Goal: Information Seeking & Learning: Learn about a topic

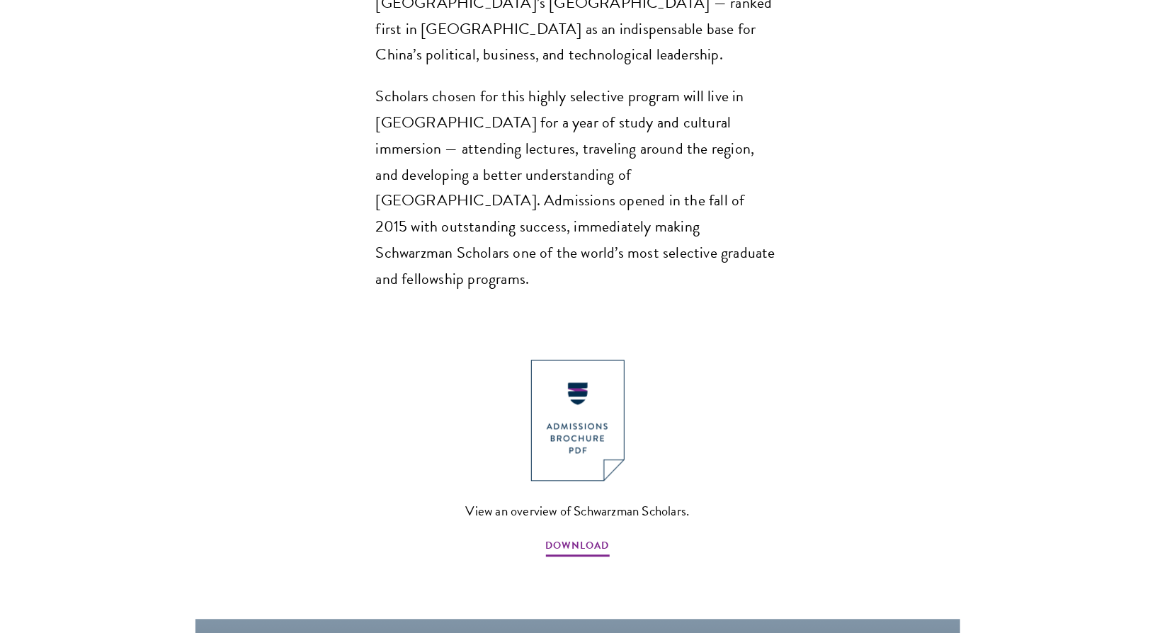
scroll to position [1345, 0]
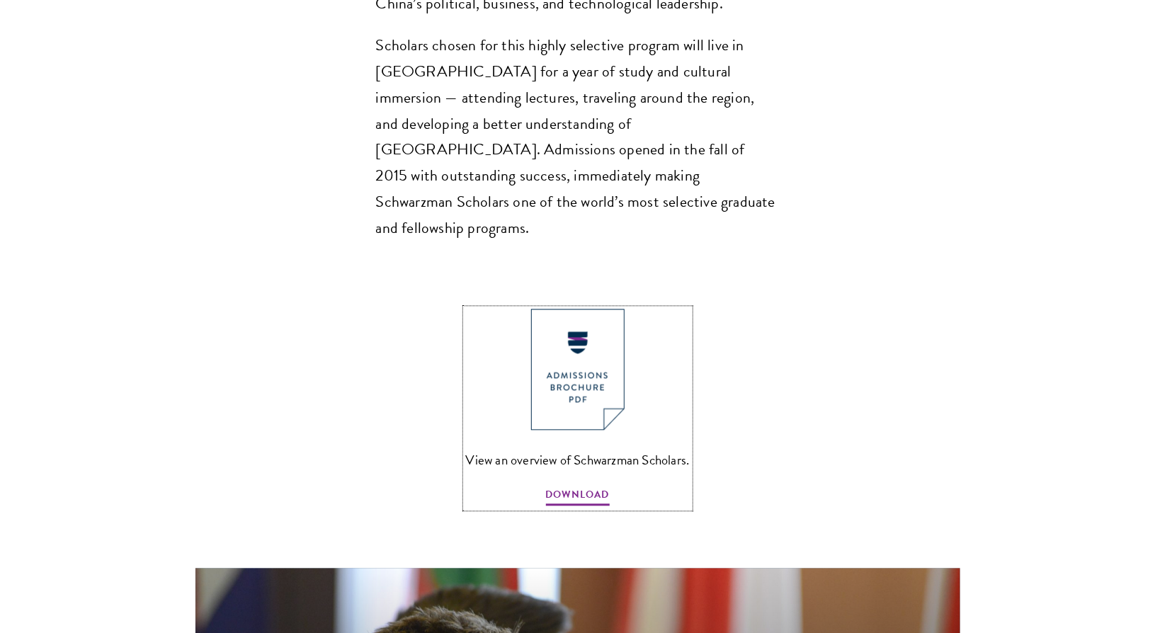
click at [601, 309] on img at bounding box center [577, 369] width 93 height 121
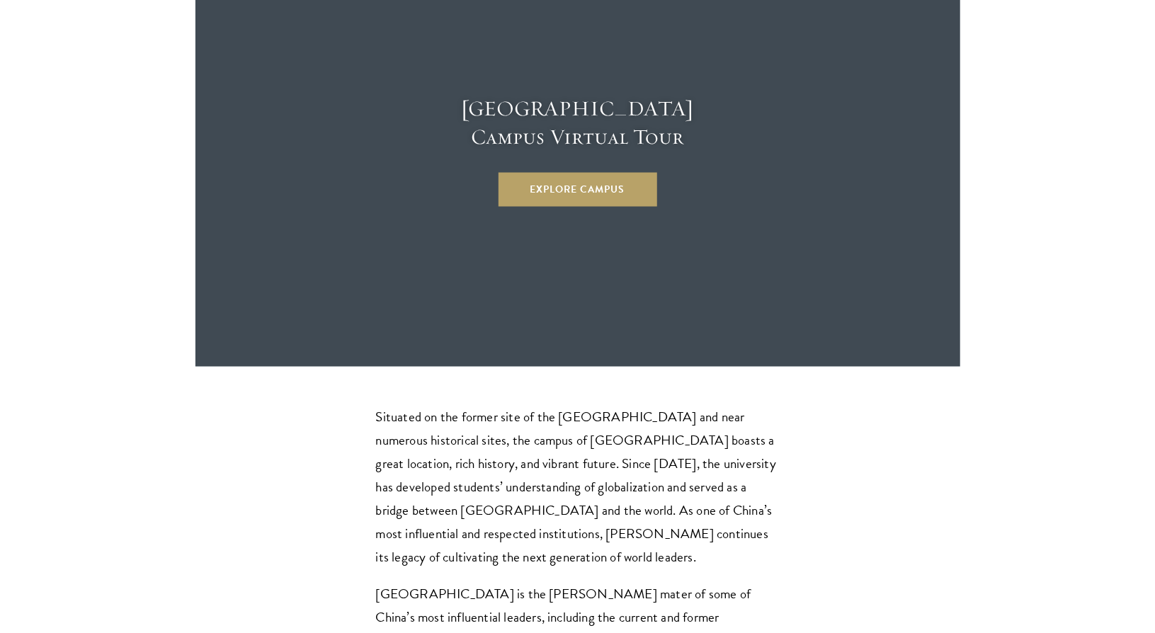
scroll to position [3895, 0]
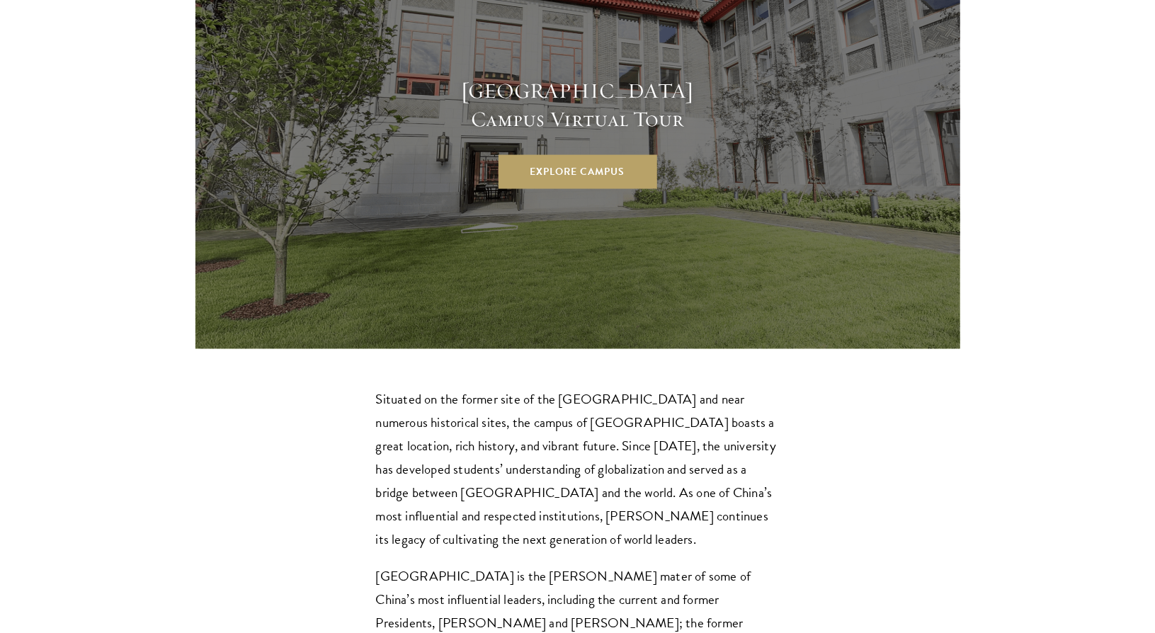
click at [1013, 186] on section "Schwarzman College Campus Virtual Tour Explore Campus" at bounding box center [577, 133] width 1155 height 432
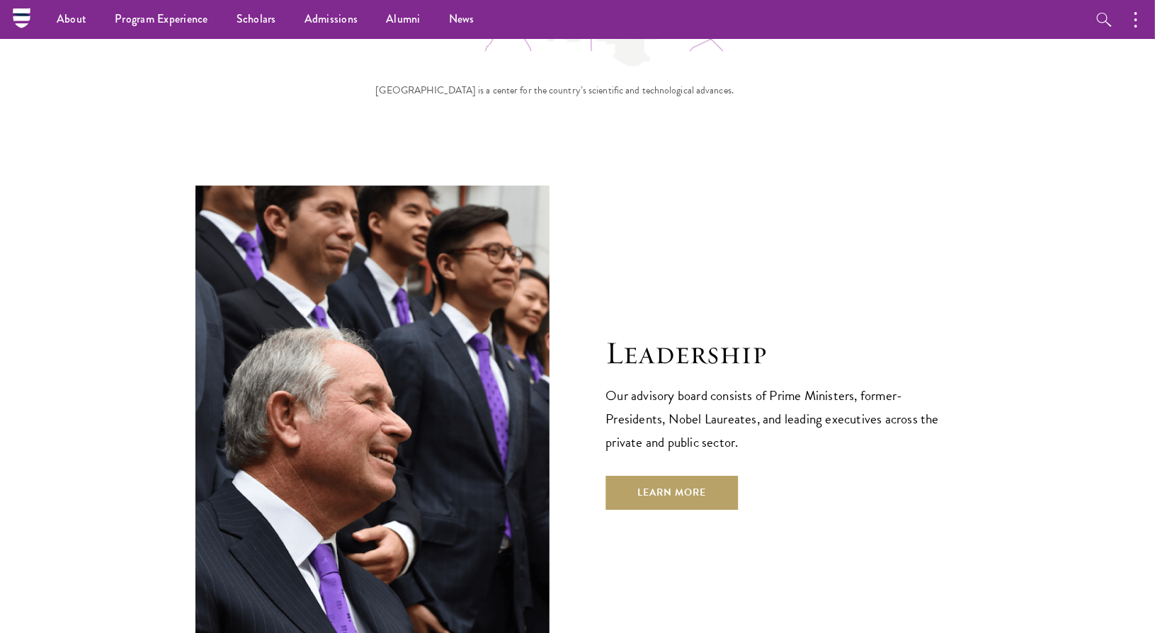
scroll to position [4711, 0]
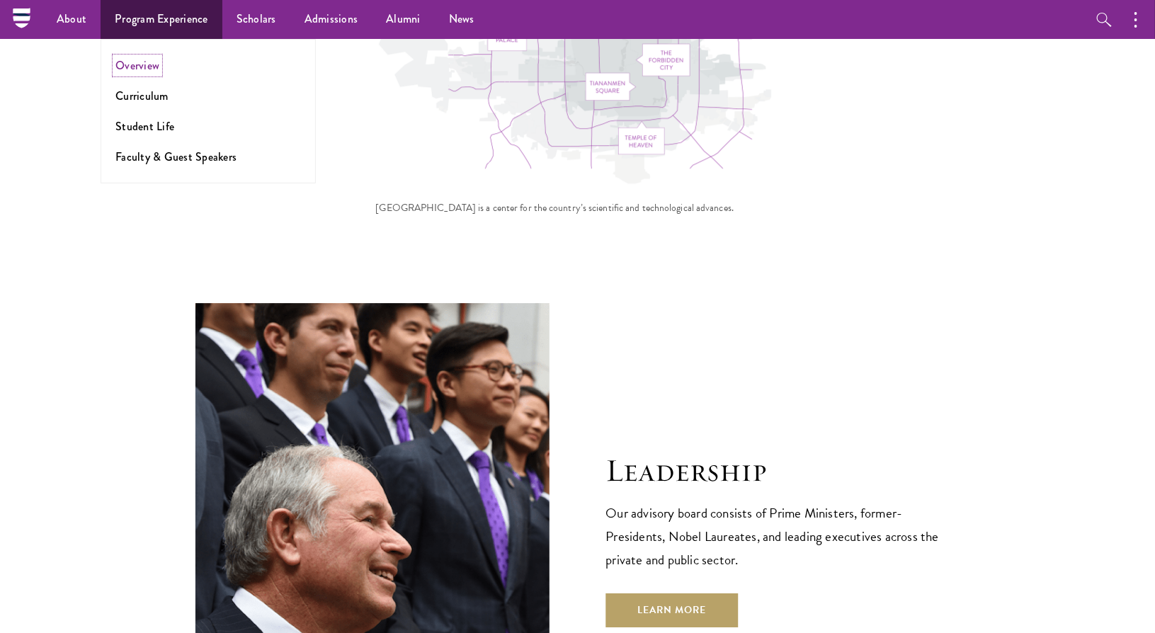
click at [150, 65] on link "Overview" at bounding box center [137, 65] width 44 height 16
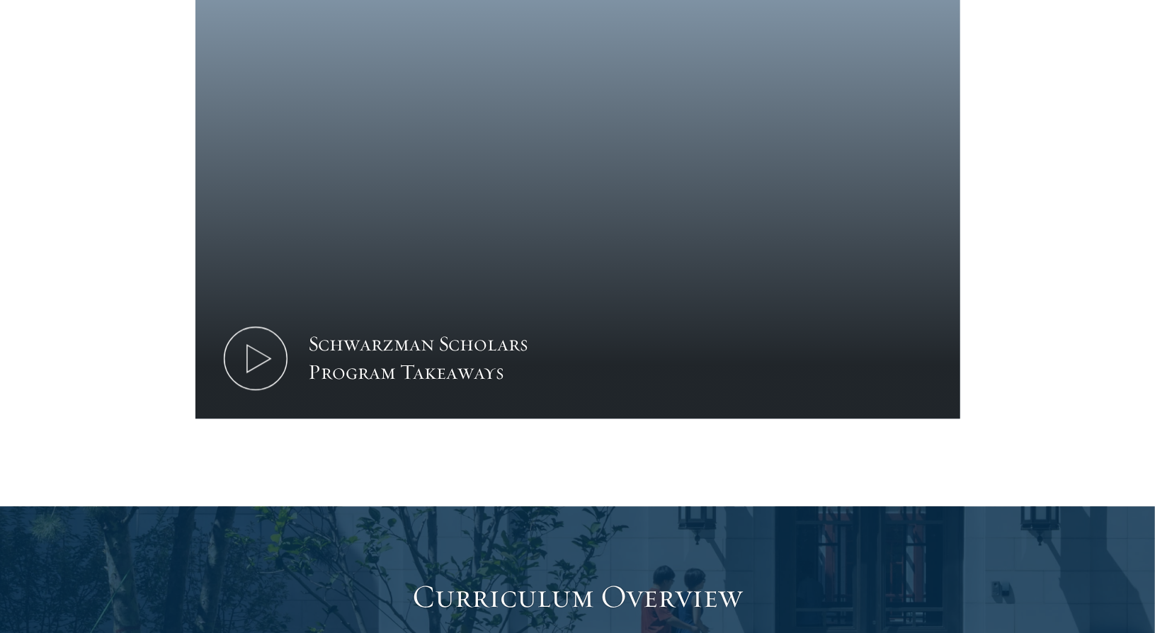
scroll to position [1487, 0]
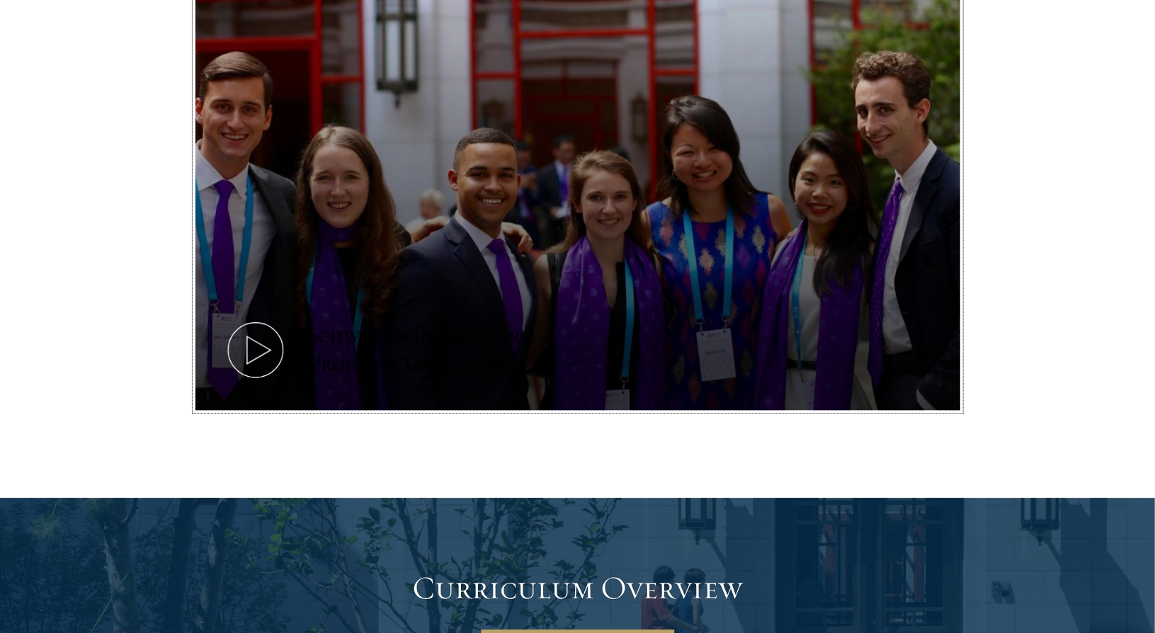
click at [264, 318] on icon at bounding box center [256, 350] width 64 height 64
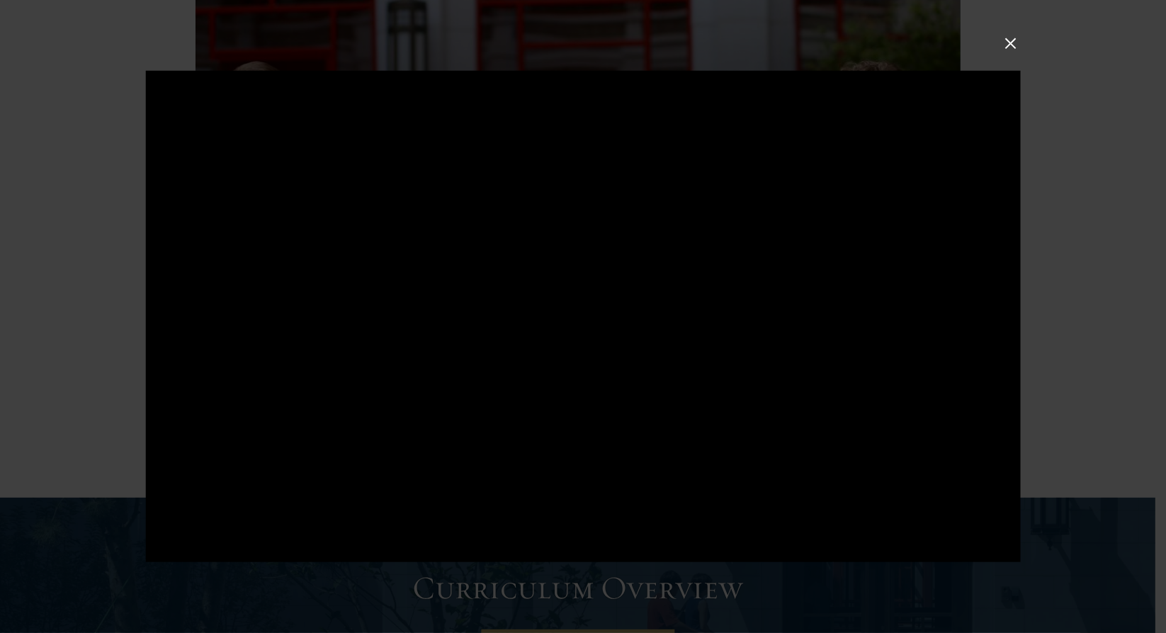
click at [1102, 171] on div at bounding box center [583, 316] width 1166 height 633
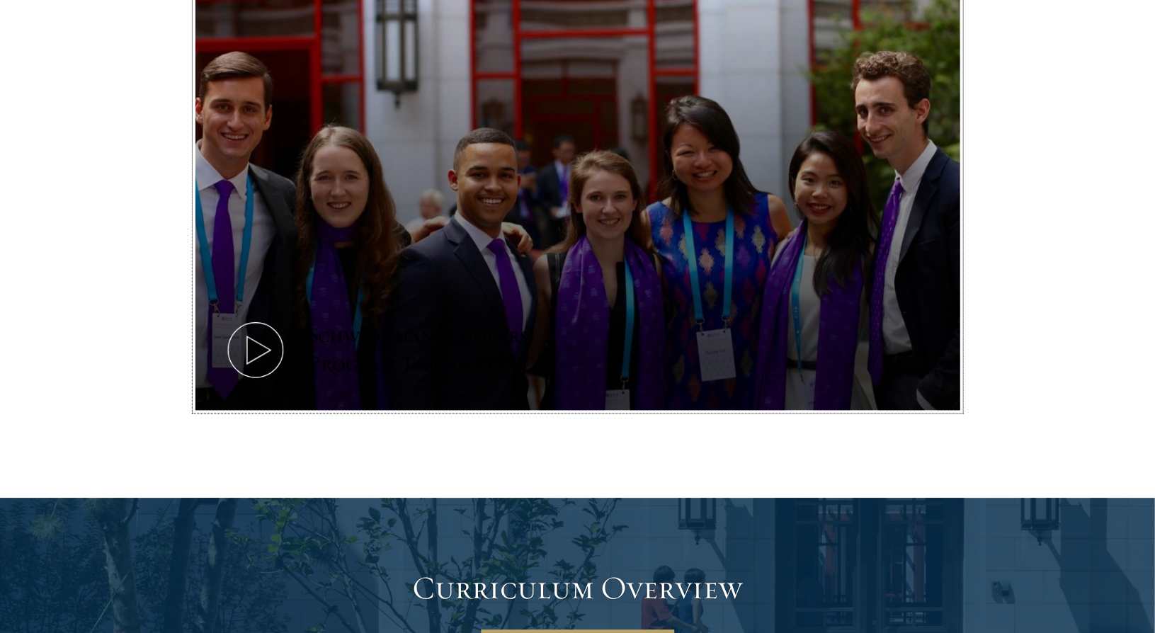
click at [263, 318] on icon at bounding box center [256, 350] width 64 height 64
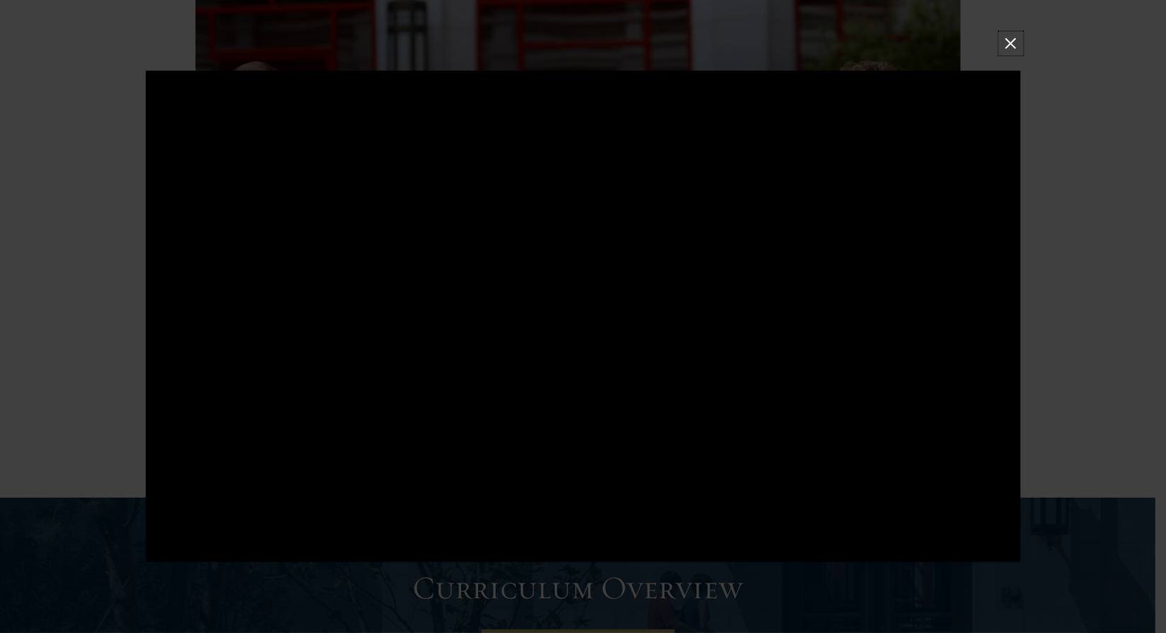
click at [1008, 47] on button at bounding box center [1010, 43] width 18 height 18
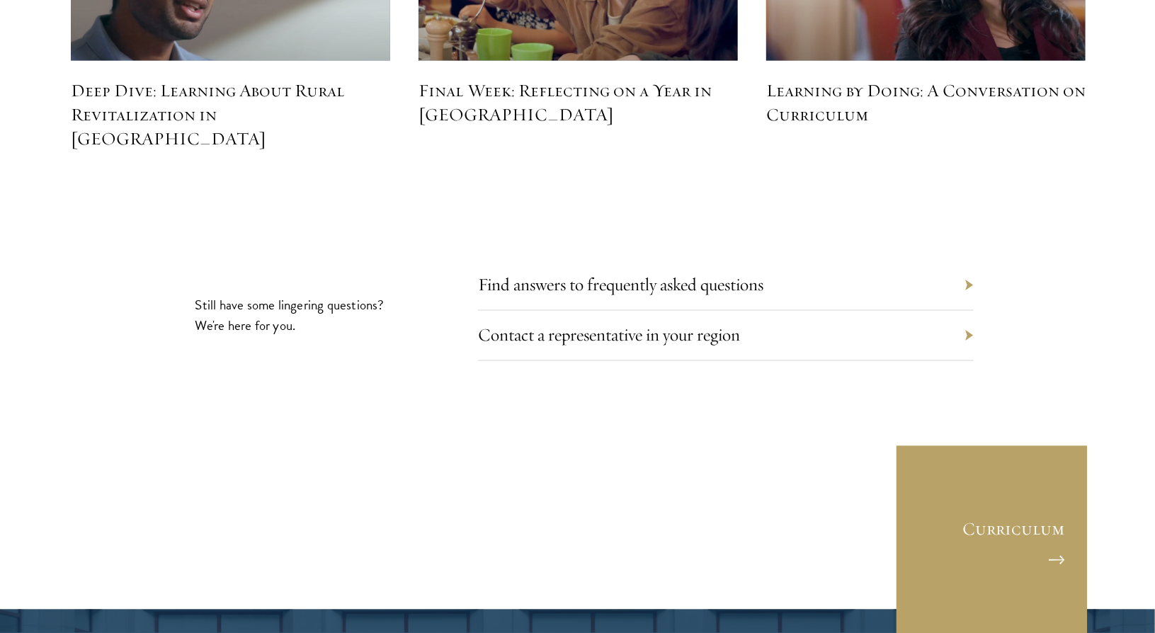
scroll to position [6515, 0]
click at [712, 273] on link "Find answers to frequently asked questions" at bounding box center [631, 284] width 285 height 22
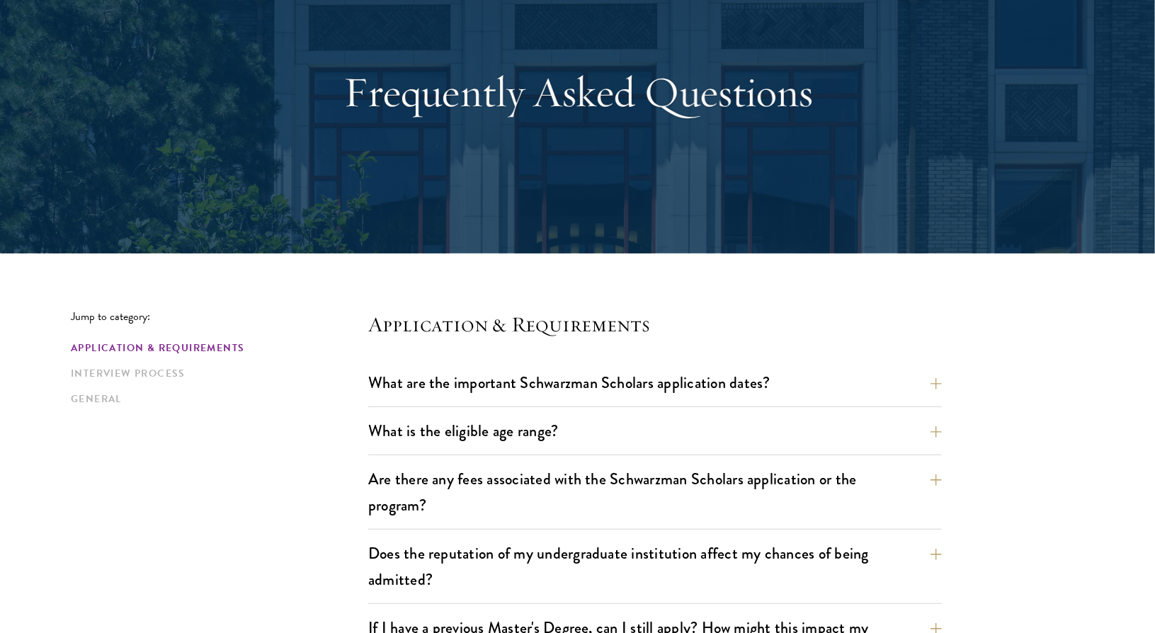
scroll to position [142, 0]
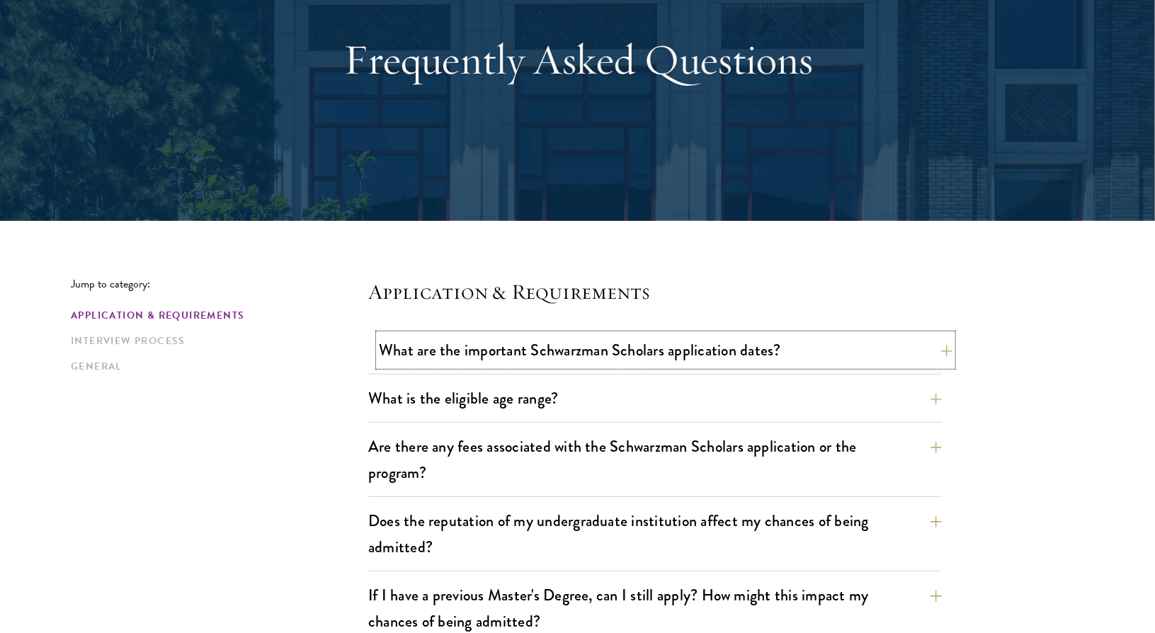
click at [942, 351] on button "What are the important Schwarzman Scholars application dates?" at bounding box center [666, 350] width 574 height 32
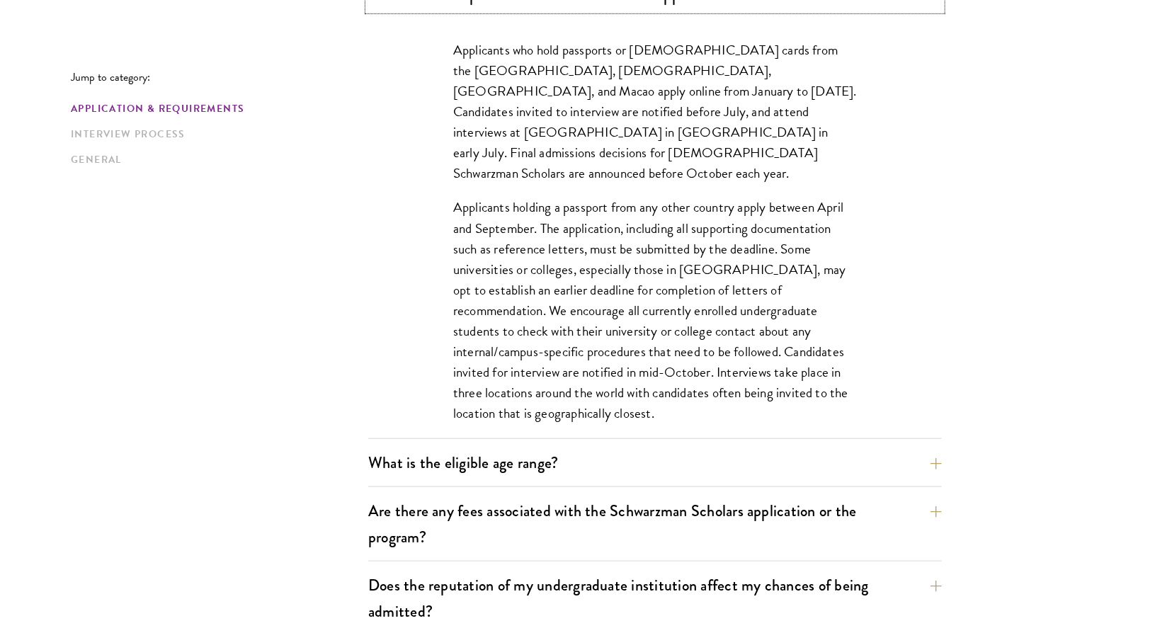
scroll to position [567, 0]
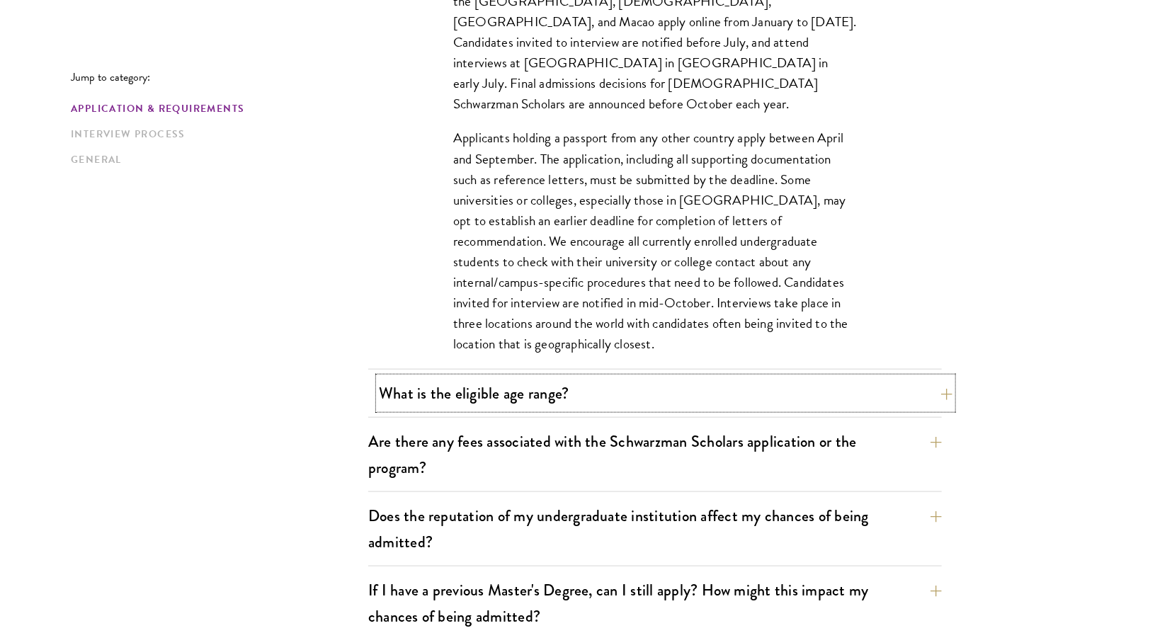
click at [561, 393] on button "What is the eligible age range?" at bounding box center [666, 393] width 574 height 32
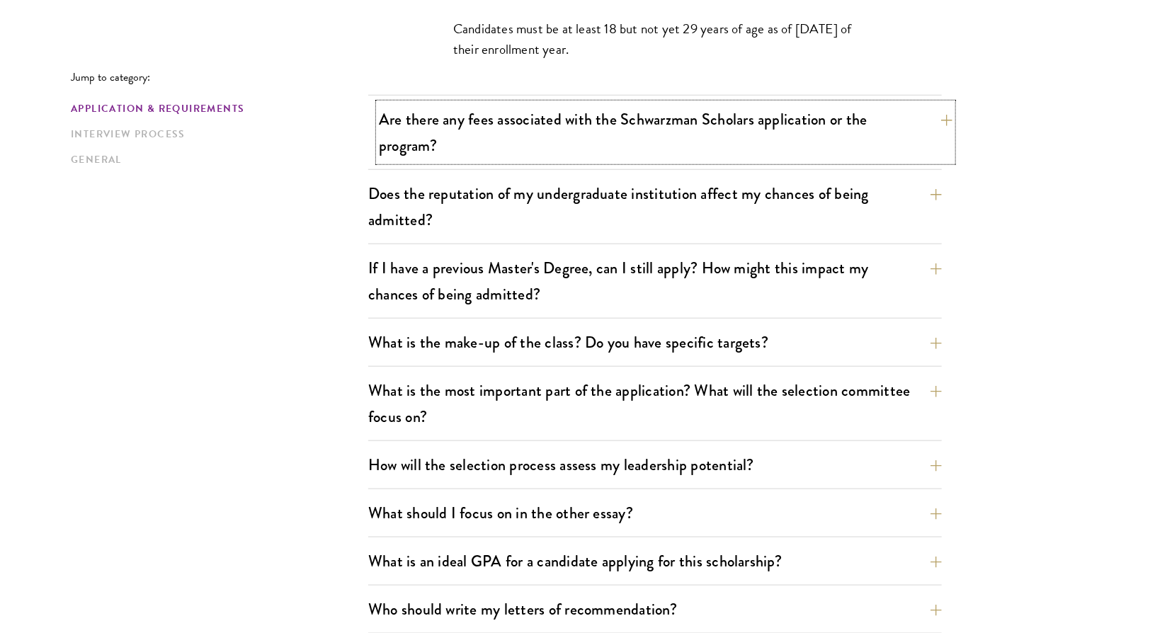
click at [636, 122] on button "Are there any fees associated with the Schwarzman Scholars application or the p…" at bounding box center [666, 132] width 574 height 58
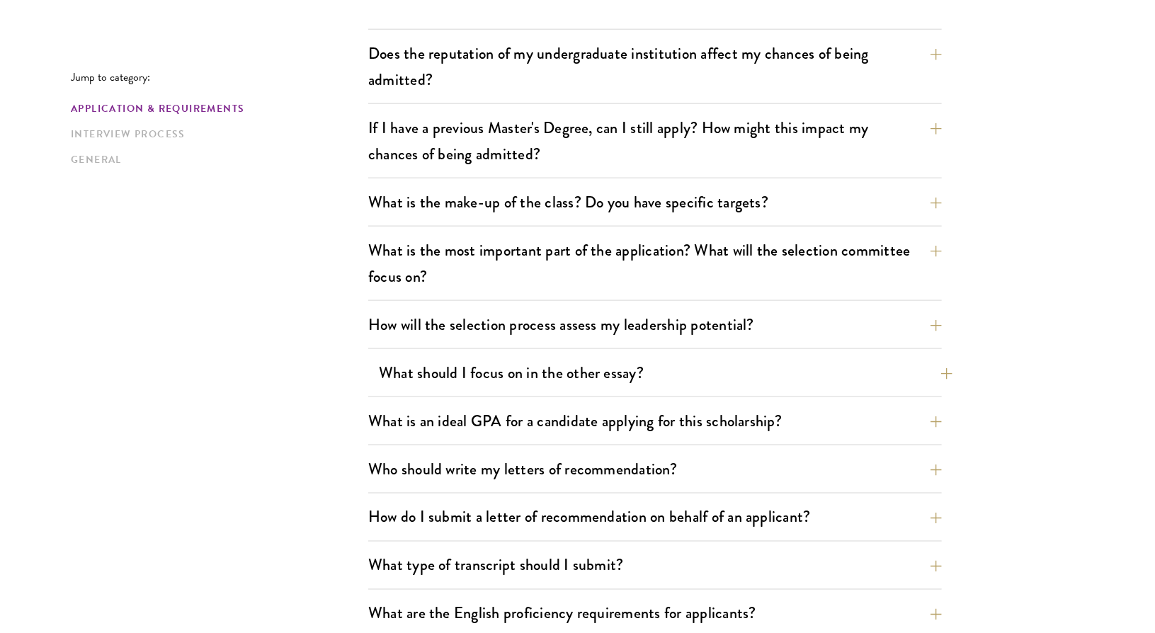
scroll to position [850, 0]
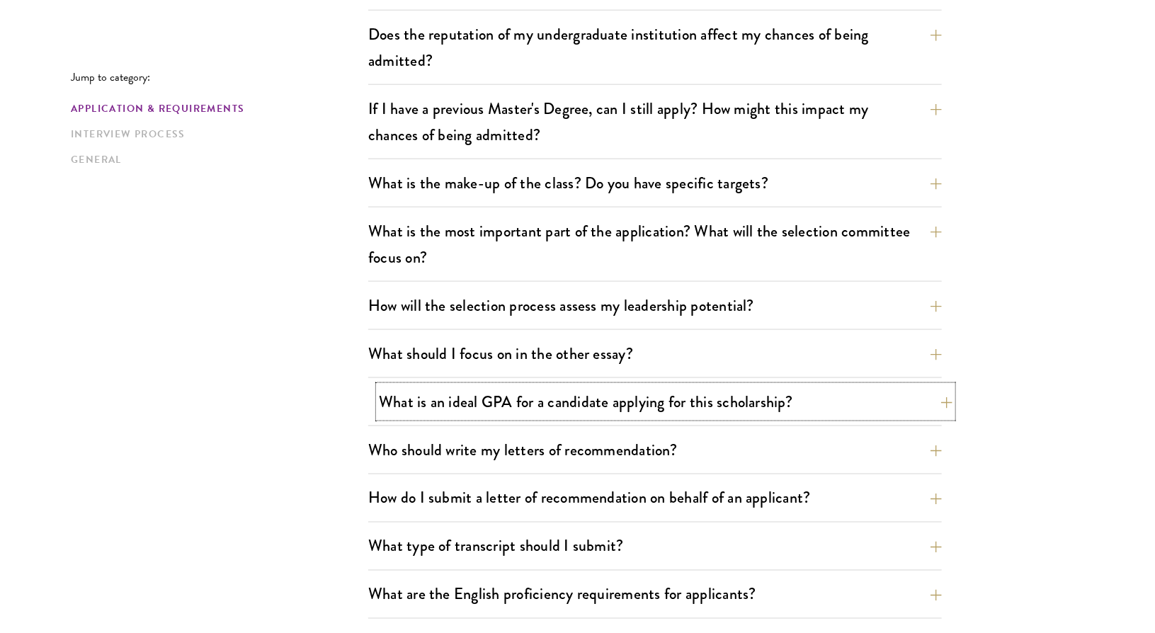
click at [761, 404] on button "What is an ideal GPA for a candidate applying for this scholarship?" at bounding box center [666, 402] width 574 height 32
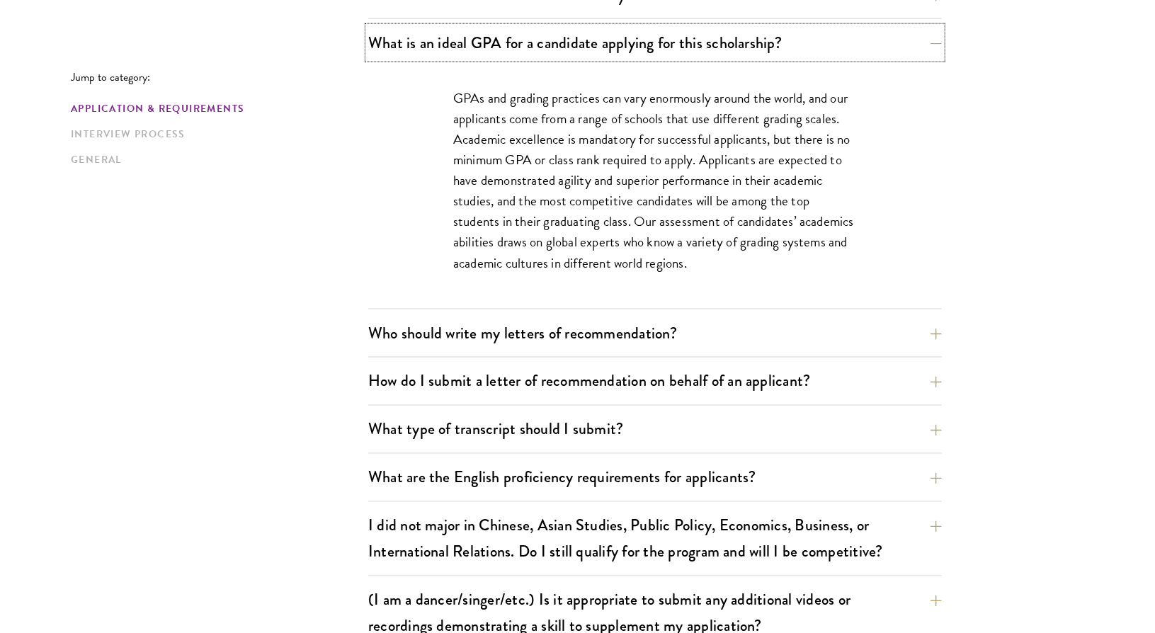
scroll to position [991, 0]
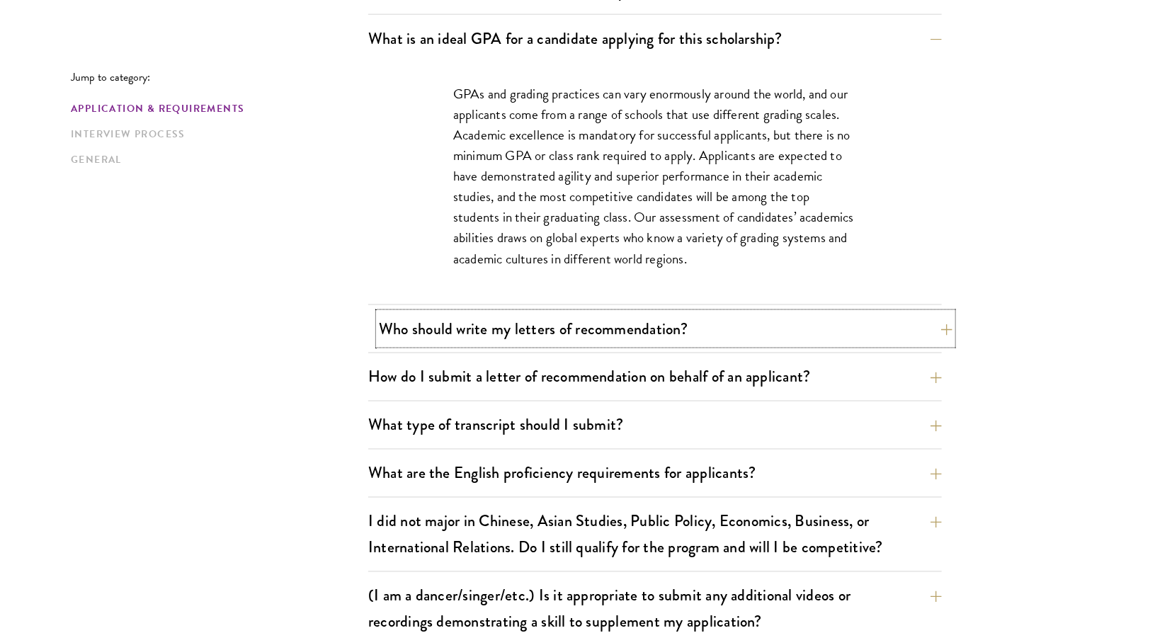
click at [610, 329] on button "Who should write my letters of recommendation?" at bounding box center [666, 329] width 574 height 32
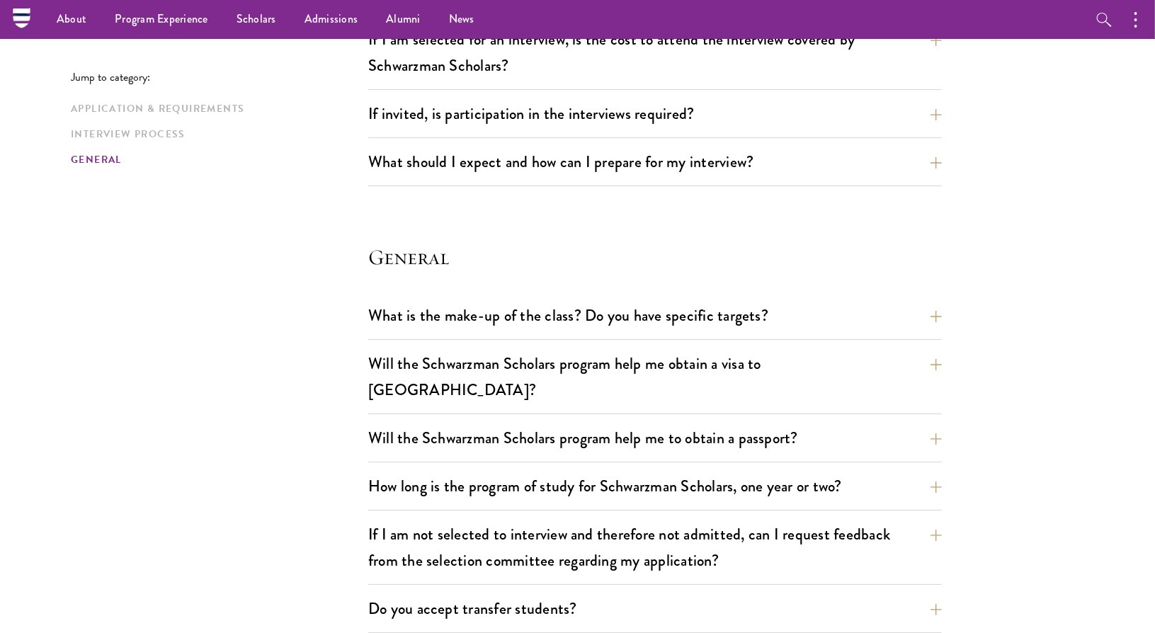
scroll to position [2408, 0]
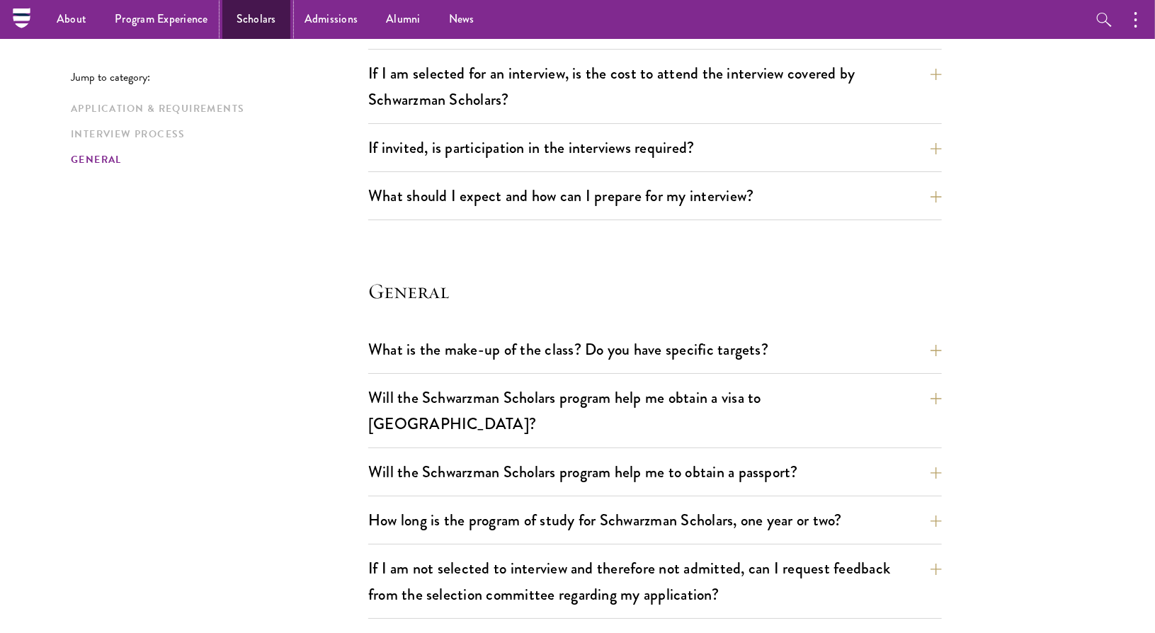
click at [256, 18] on link "Scholars" at bounding box center [256, 19] width 68 height 39
click at [397, 17] on link "Alumni" at bounding box center [403, 19] width 63 height 39
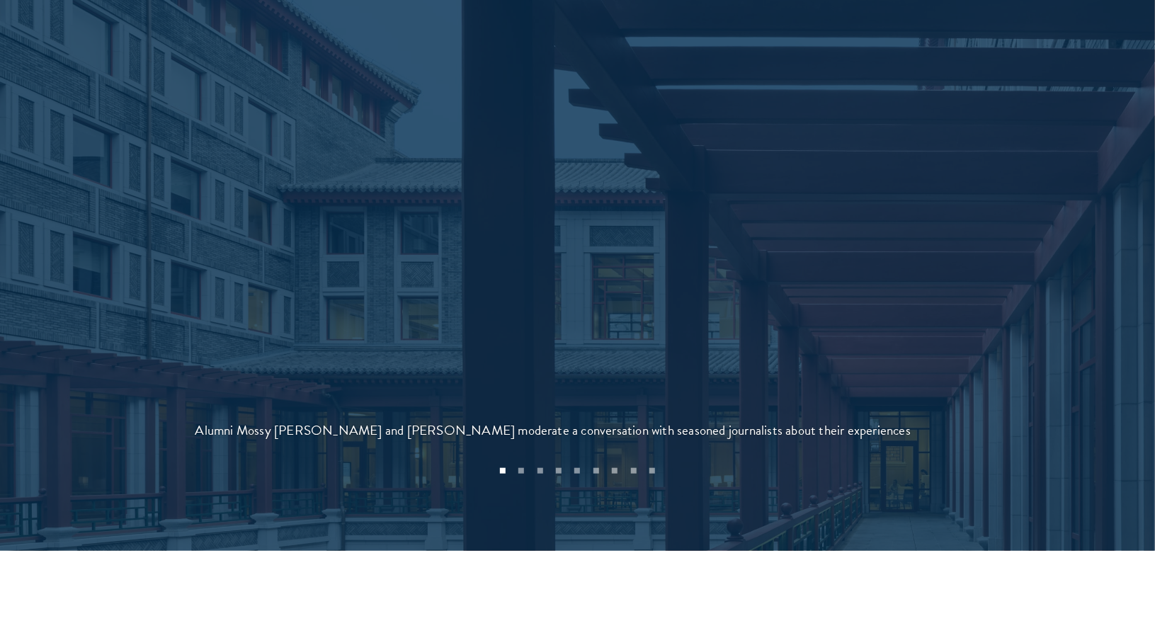
scroll to position [3116, 0]
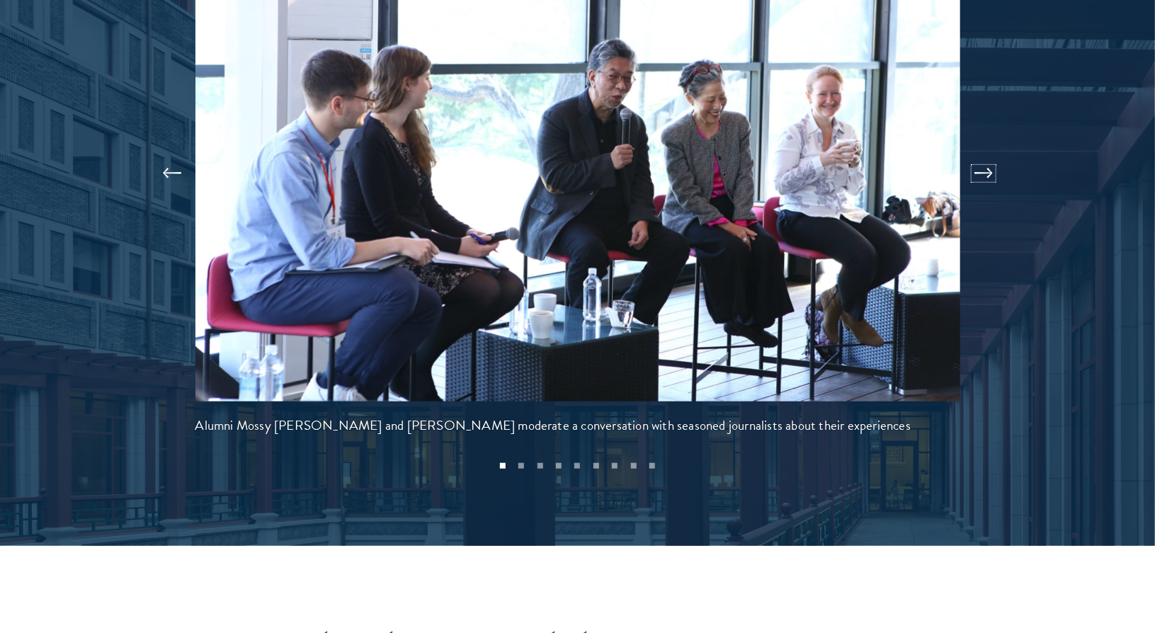
click at [986, 154] on button at bounding box center [983, 174] width 47 height 40
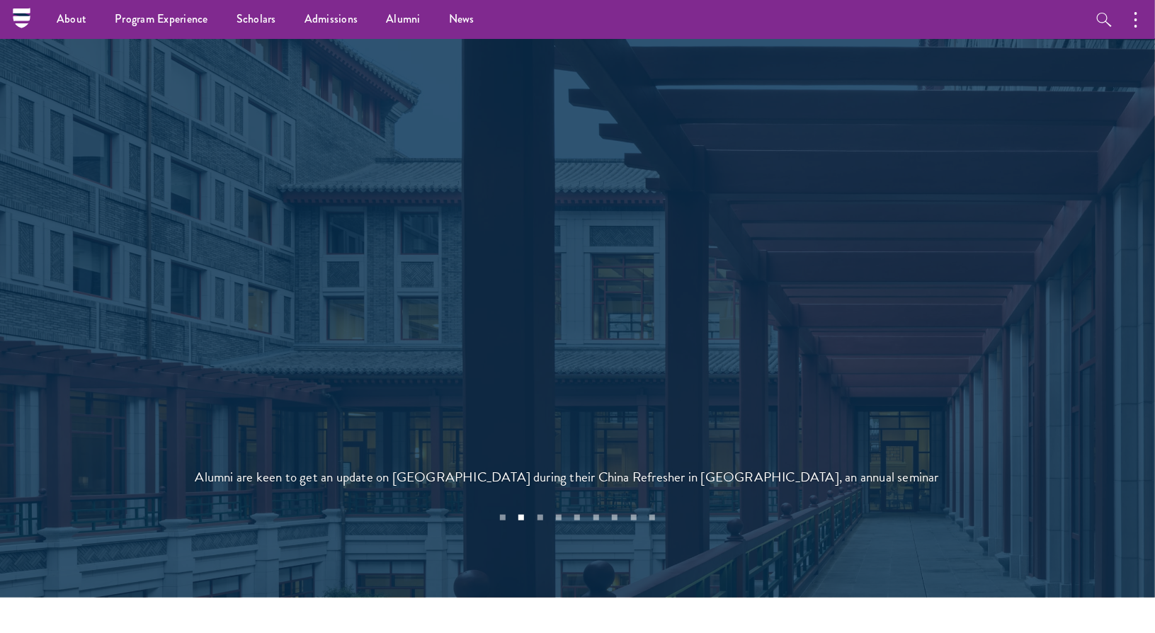
scroll to position [3045, 0]
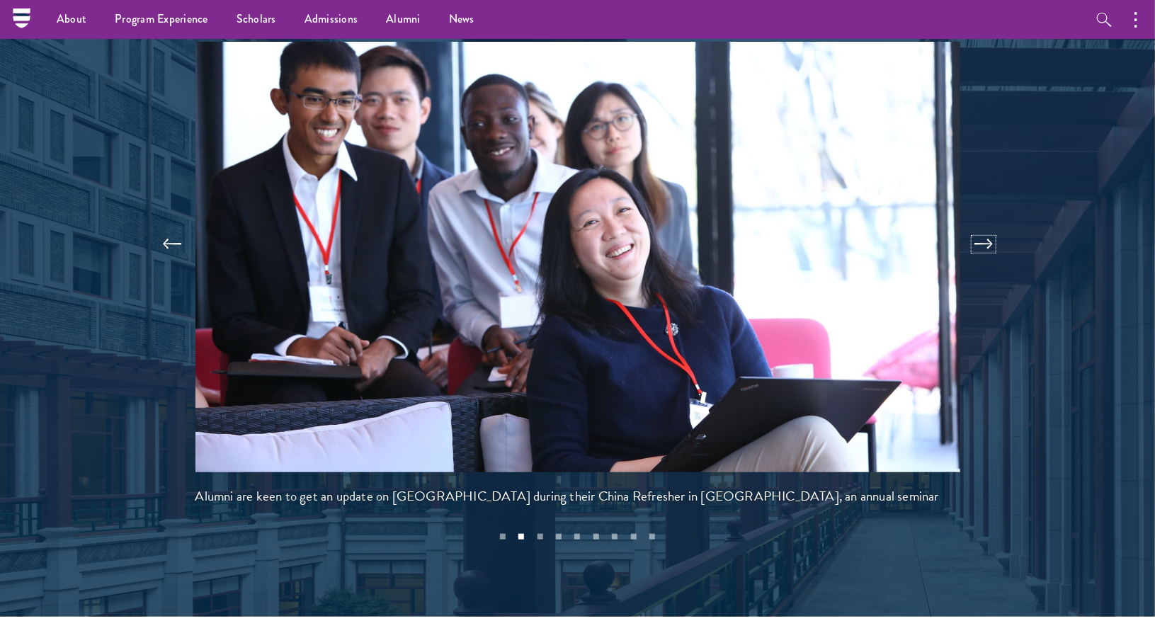
click at [984, 224] on button at bounding box center [983, 244] width 47 height 40
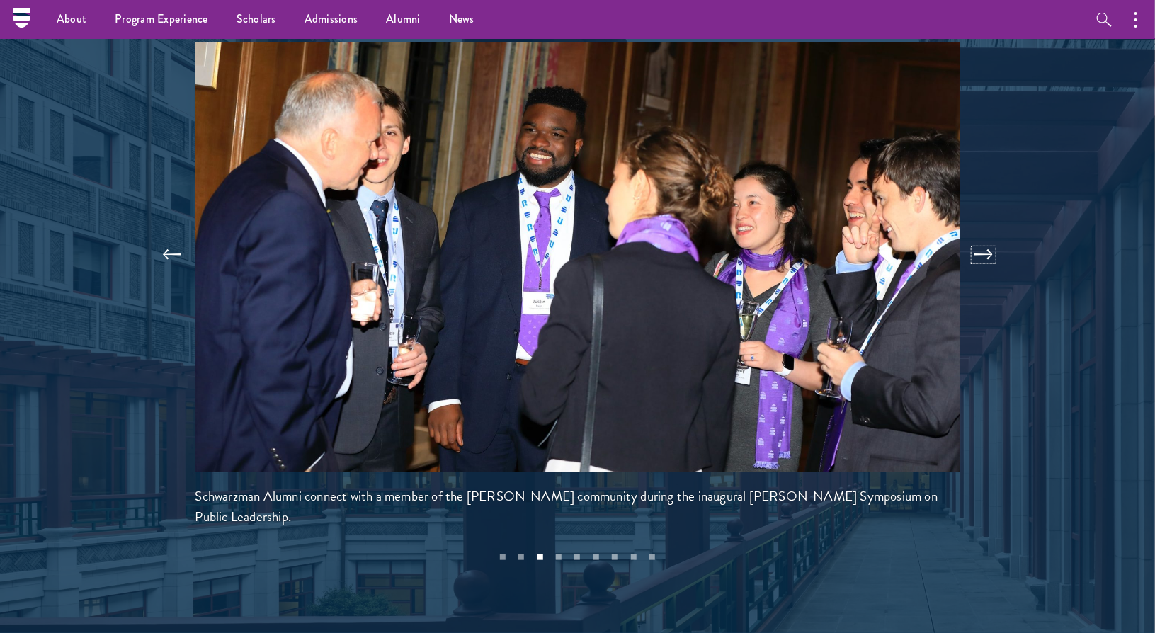
click at [984, 235] on button at bounding box center [983, 255] width 47 height 40
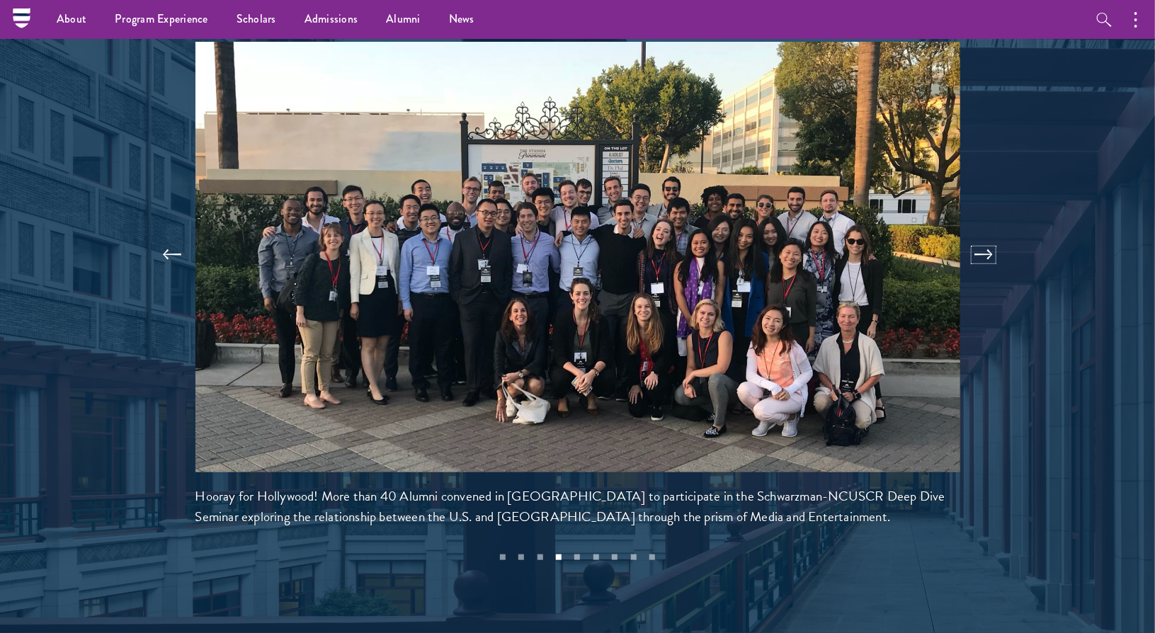
click at [986, 235] on button at bounding box center [983, 255] width 47 height 40
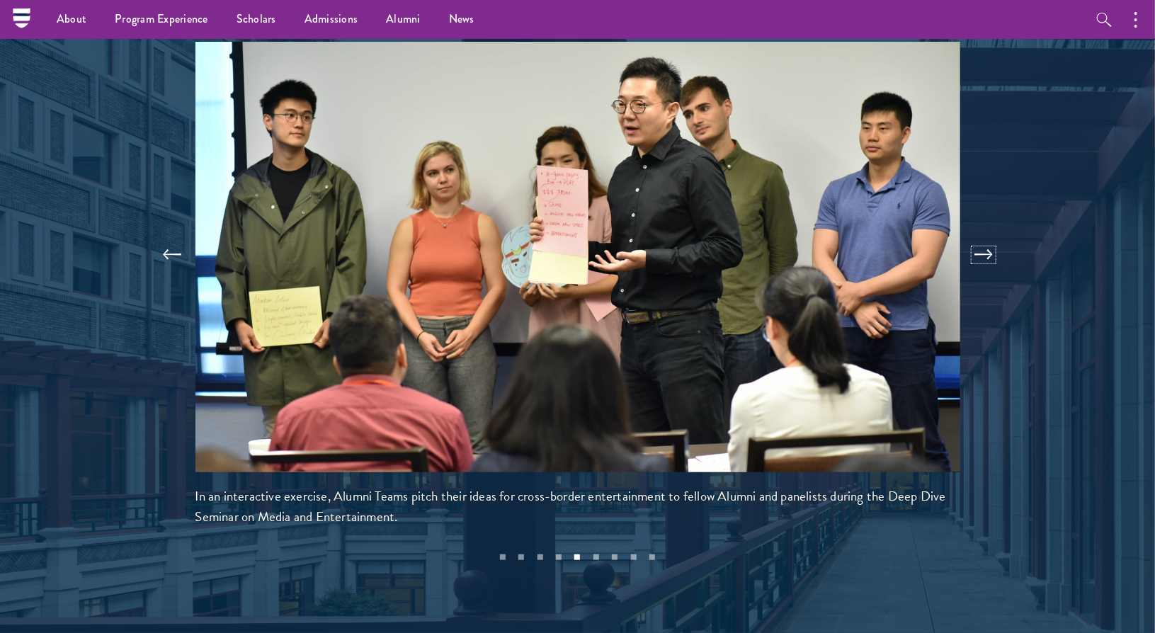
click at [987, 235] on button at bounding box center [983, 255] width 47 height 40
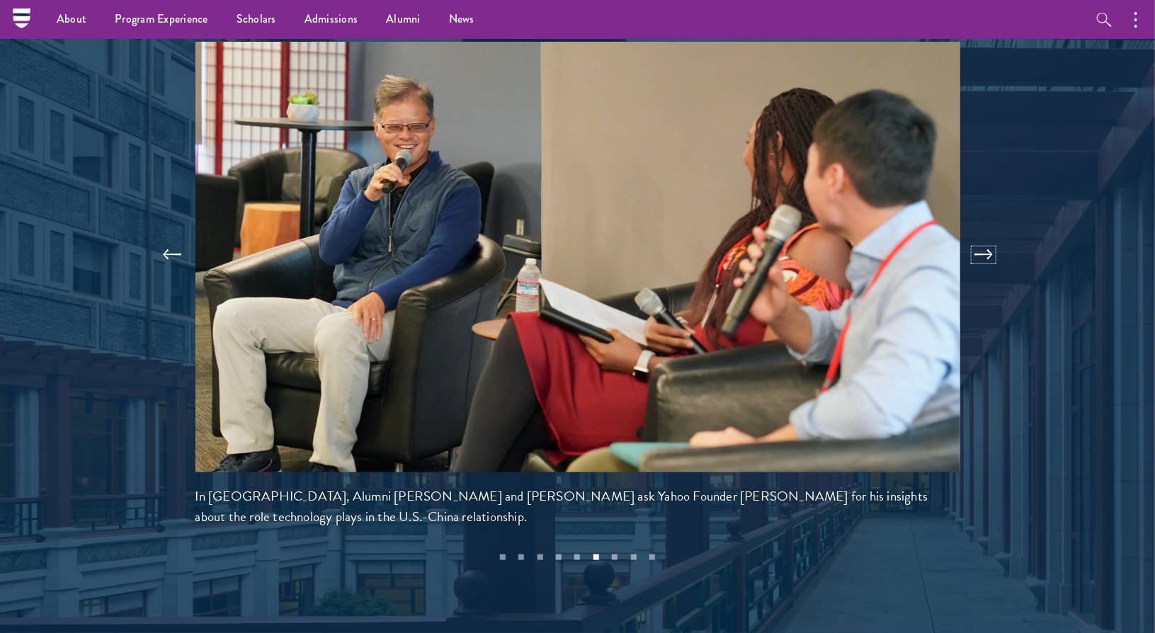
click at [987, 235] on button at bounding box center [983, 255] width 47 height 40
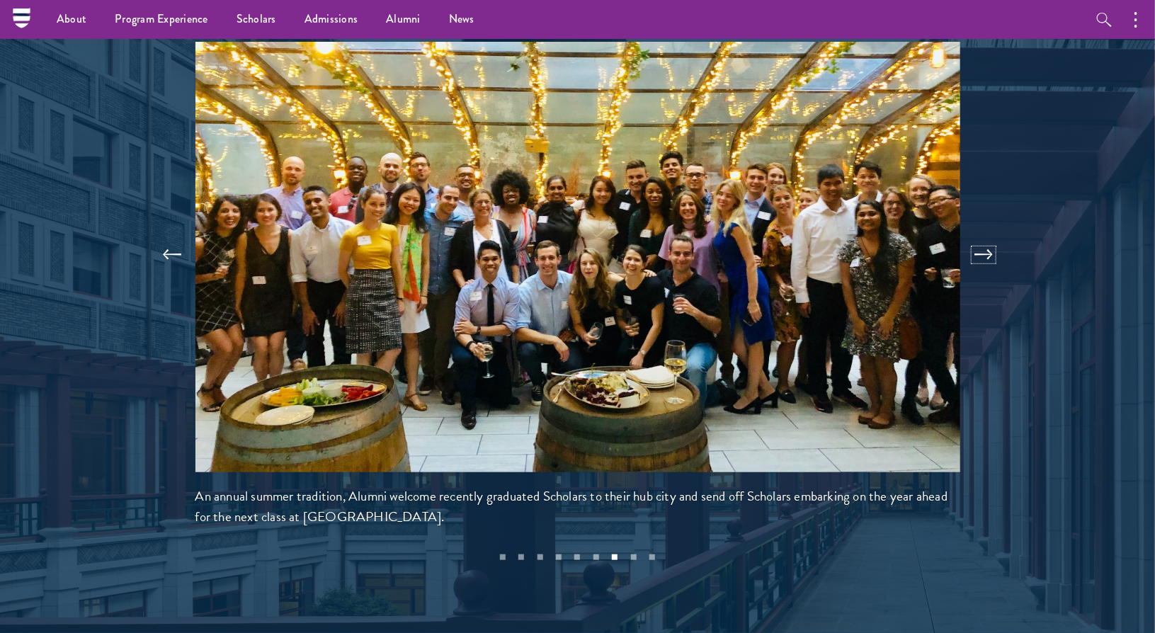
click at [987, 235] on button at bounding box center [983, 255] width 47 height 40
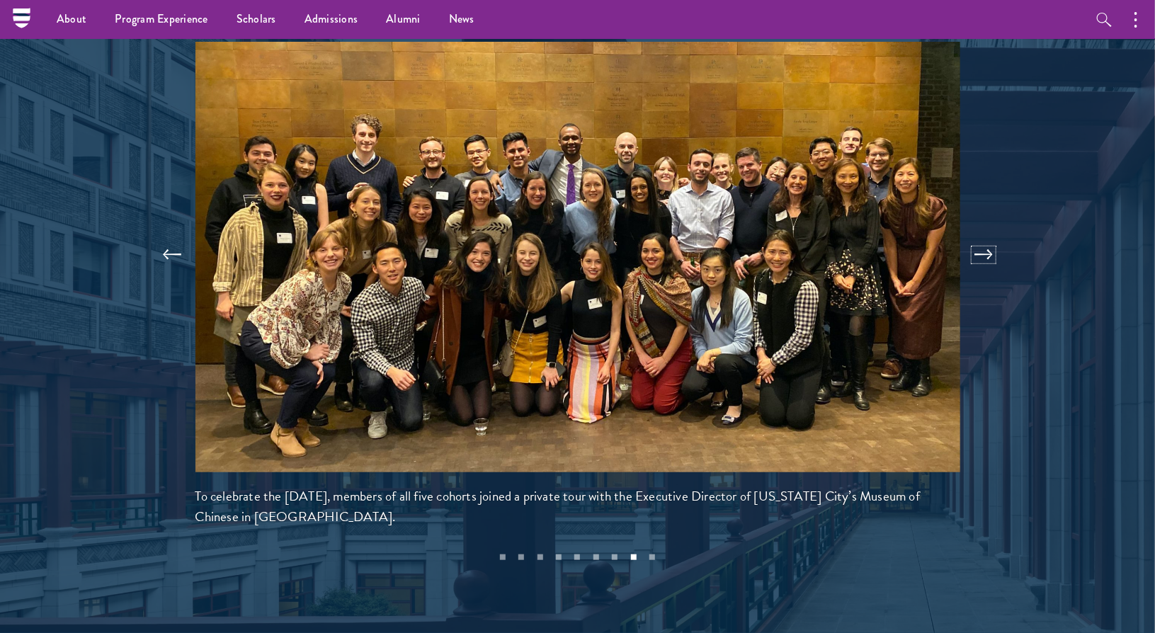
click at [985, 235] on button at bounding box center [983, 255] width 47 height 40
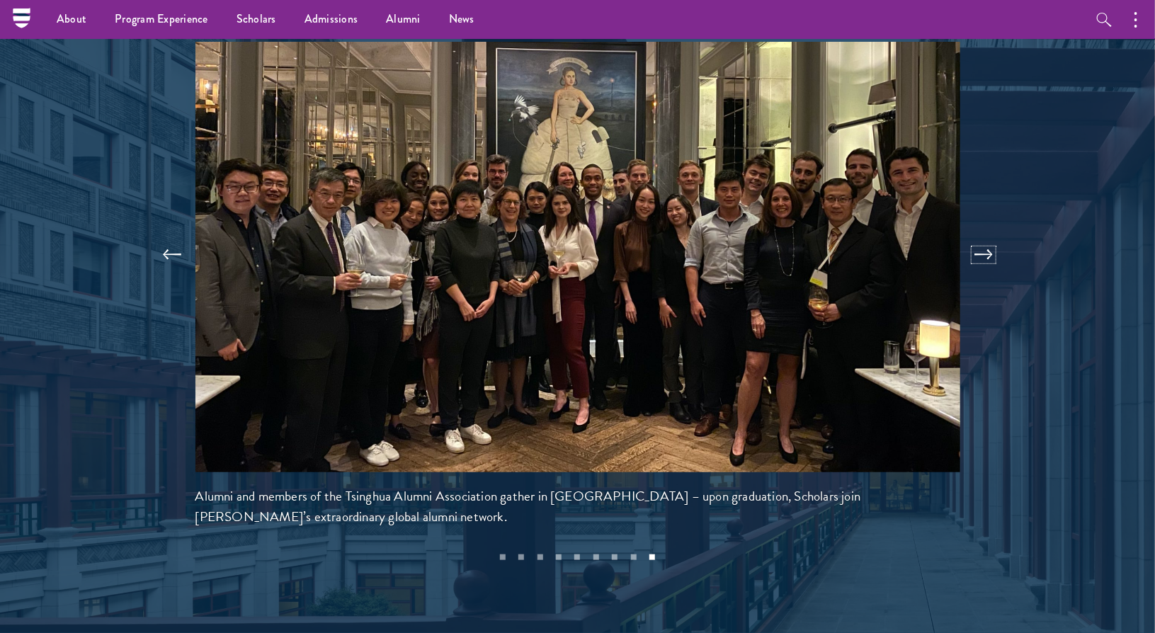
click at [986, 235] on button at bounding box center [983, 255] width 47 height 40
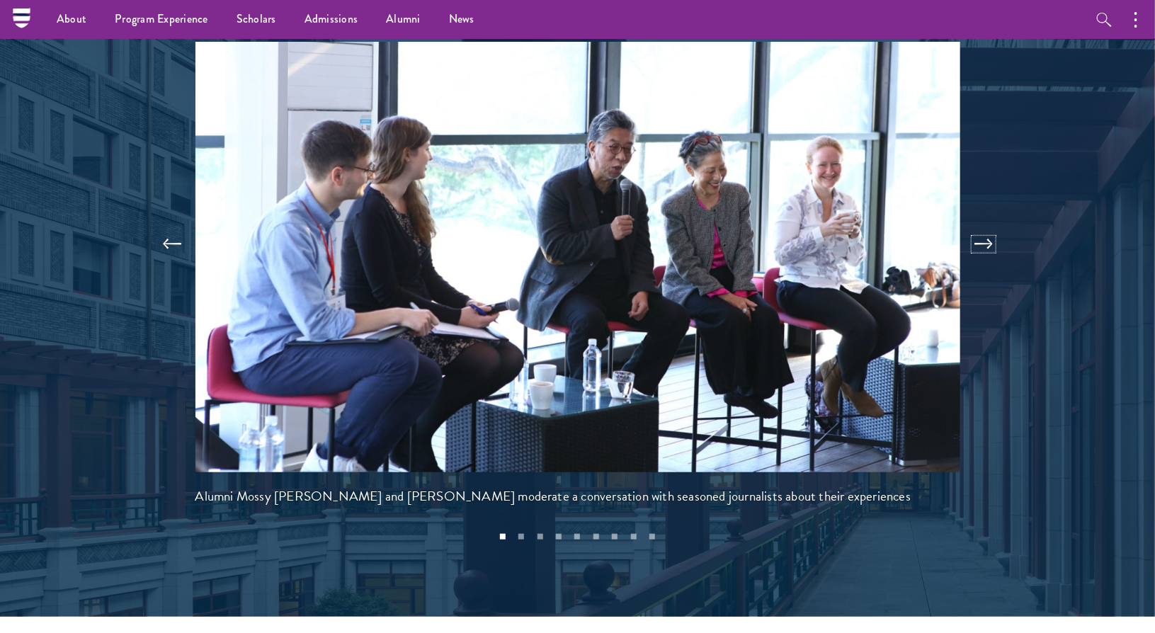
click at [986, 224] on button at bounding box center [983, 244] width 47 height 40
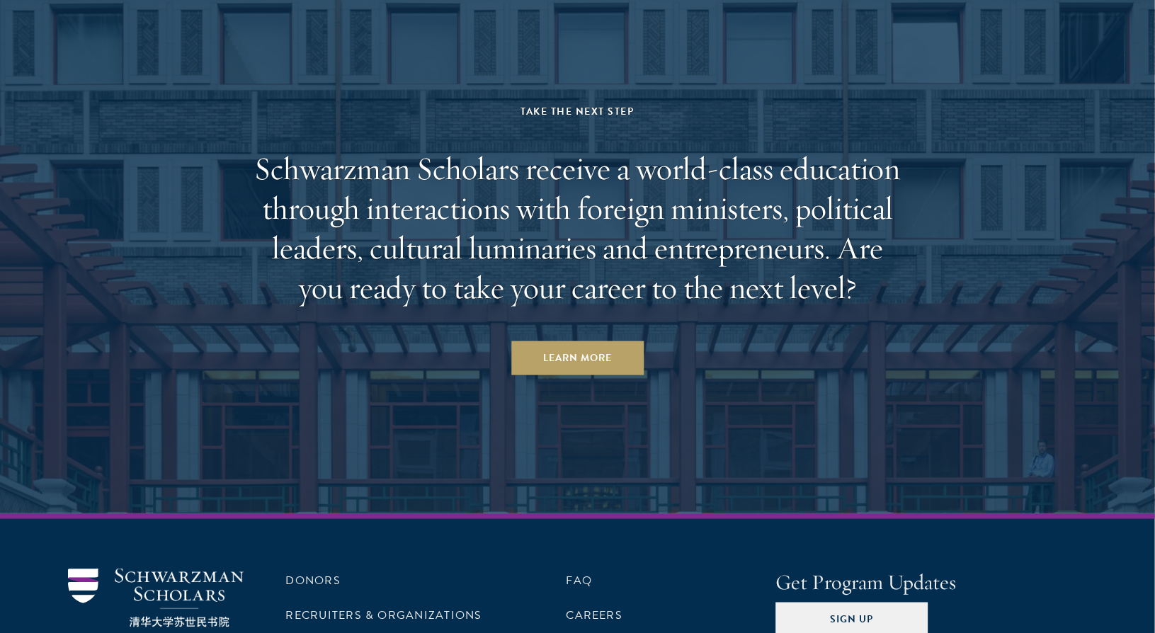
scroll to position [6019, 0]
click at [599, 341] on link "Learn More" at bounding box center [577, 358] width 132 height 34
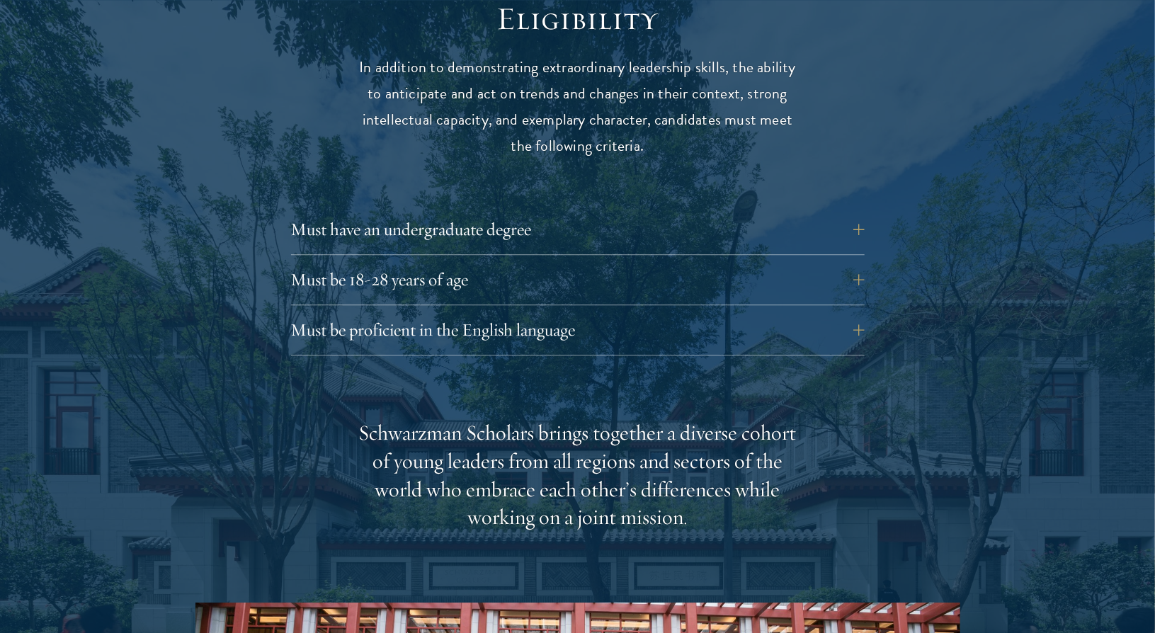
scroll to position [1912, 0]
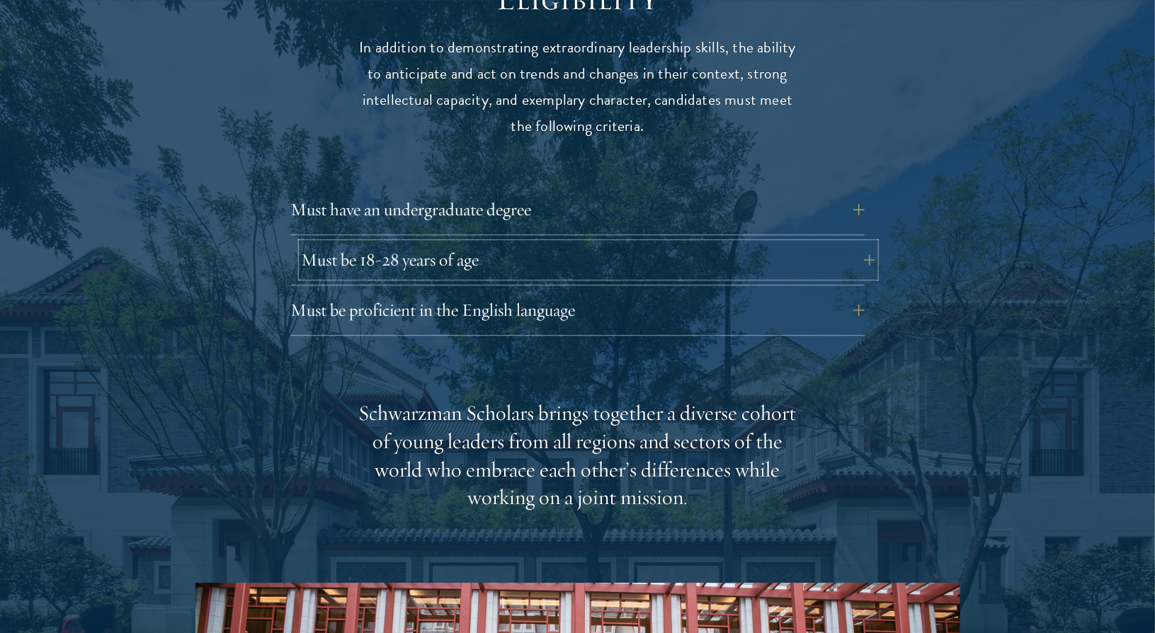
click at [868, 243] on button "Must be 18-28 years of age" at bounding box center [589, 260] width 574 height 34
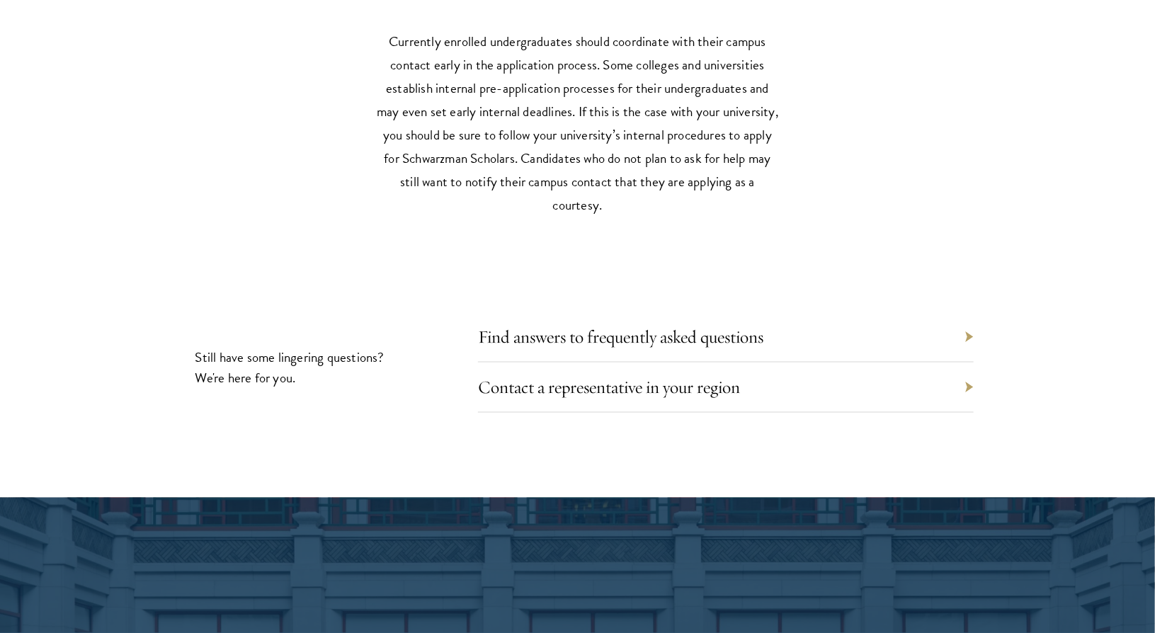
scroll to position [6373, 0]
